Goal: Information Seeking & Learning: Find specific fact

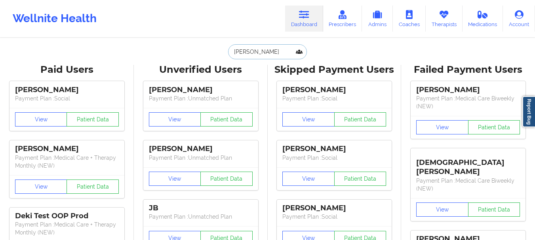
click at [252, 47] on input "[PERSON_NAME]" at bounding box center [267, 51] width 78 height 15
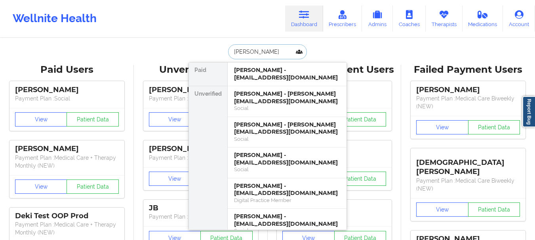
paste input "[EMAIL_ADDRESS][DOMAIN_NAME]"
type input "[EMAIL_ADDRESS][DOMAIN_NAME]"
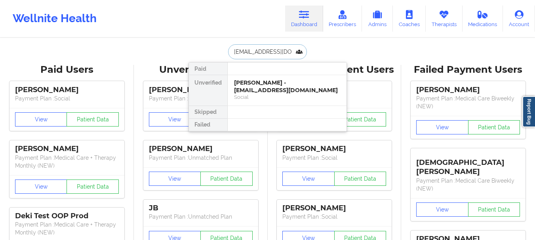
click at [253, 99] on div "Social" at bounding box center [287, 97] width 106 height 7
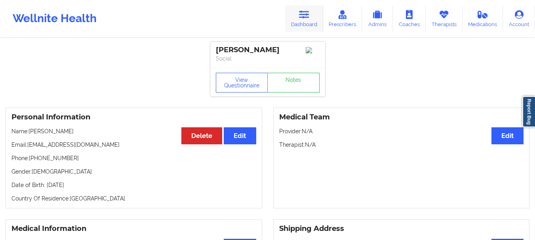
click at [309, 14] on icon at bounding box center [304, 14] width 10 height 9
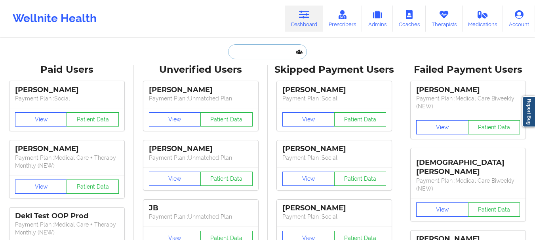
click at [253, 49] on input "text" at bounding box center [267, 51] width 78 height 15
paste input "[PERSON_NAME]"
type input "[PERSON_NAME]"
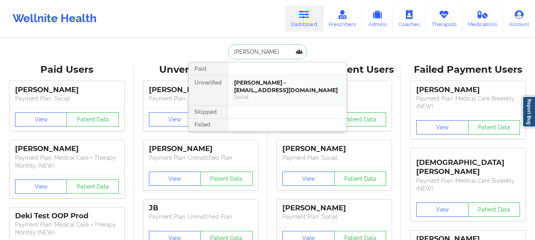
click at [256, 94] on div "Social" at bounding box center [287, 97] width 106 height 7
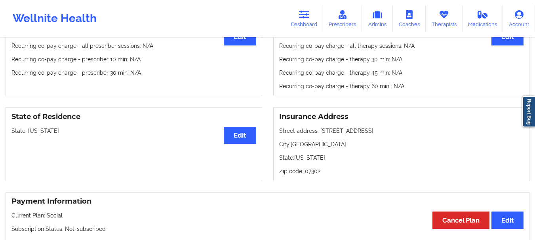
scroll to position [71, 0]
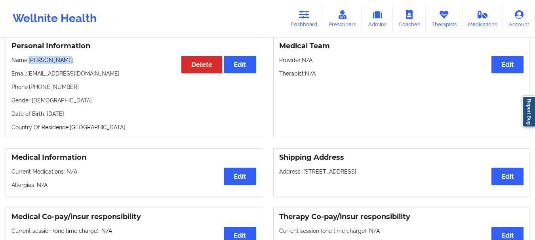
drag, startPoint x: 31, startPoint y: 63, endPoint x: 75, endPoint y: 66, distance: 43.6
click at [75, 64] on p "Name: [PERSON_NAME]" at bounding box center [133, 60] width 245 height 8
copy p "[PERSON_NAME]"
drag, startPoint x: 30, startPoint y: 89, endPoint x: 75, endPoint y: 88, distance: 44.3
click at [75, 88] on p "Phone: [PHONE_NUMBER]" at bounding box center [133, 87] width 245 height 8
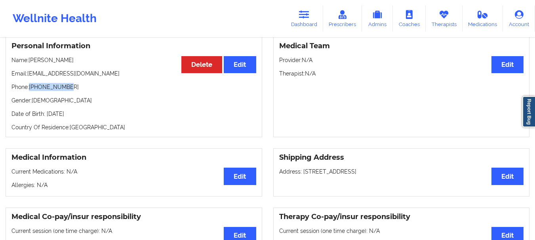
copy p "[PHONE_NUMBER]"
click at [51, 61] on p "Name: [PERSON_NAME]" at bounding box center [133, 60] width 245 height 8
copy p "[PERSON_NAME]"
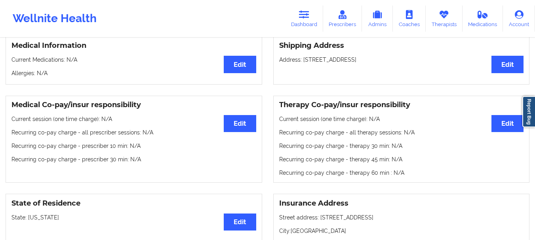
scroll to position [32, 0]
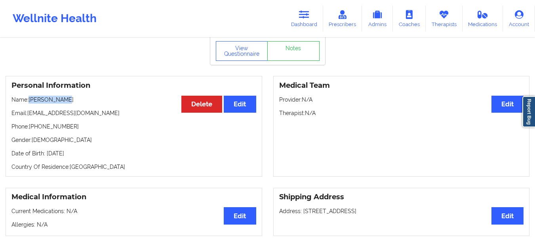
drag, startPoint x: 31, startPoint y: 100, endPoint x: 59, endPoint y: 105, distance: 29.0
click at [59, 104] on p "Name: [PERSON_NAME]" at bounding box center [133, 100] width 245 height 8
copy p "[PERSON_NAME]"
click at [311, 17] on link "Dashboard" at bounding box center [304, 19] width 38 height 26
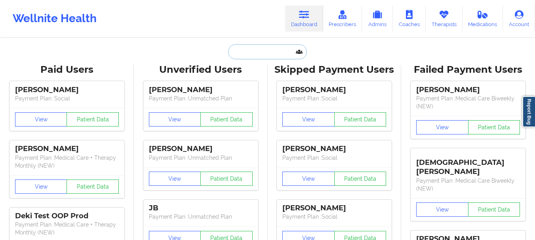
click at [260, 49] on input "text" at bounding box center [267, 51] width 78 height 15
paste input "[EMAIL_ADDRESS][DOMAIN_NAME]"
type input "[EMAIL_ADDRESS][DOMAIN_NAME]"
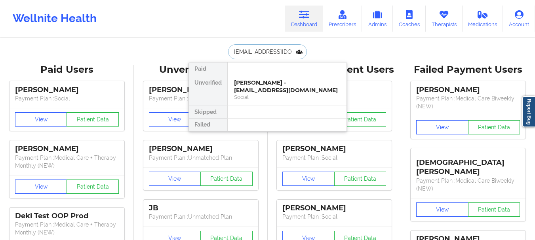
scroll to position [0, 16]
click at [273, 84] on div "[PERSON_NAME] - [PERSON_NAME][EMAIL_ADDRESS][DOMAIN_NAME]" at bounding box center [287, 86] width 106 height 15
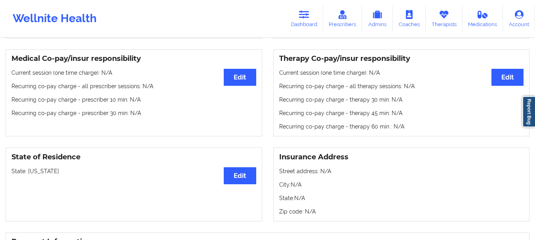
scroll to position [237, 0]
